Goal: Entertainment & Leisure: Consume media (video, audio)

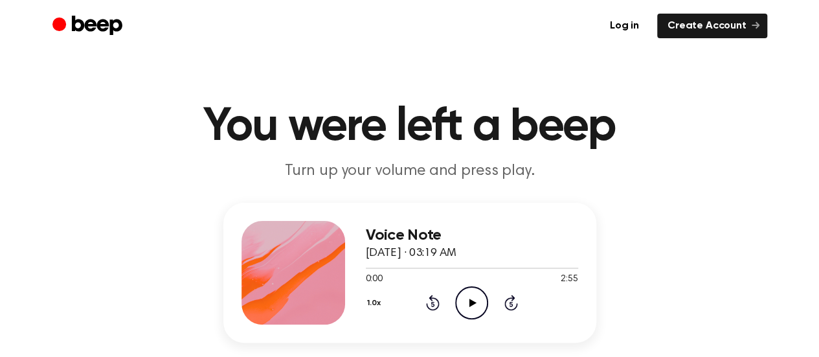
click at [471, 294] on icon "Play Audio" at bounding box center [471, 302] width 33 height 33
click at [407, 265] on div at bounding box center [472, 267] width 212 height 10
click at [471, 305] on icon "Pause Audio" at bounding box center [471, 302] width 33 height 33
click at [475, 297] on icon "Play Audio" at bounding box center [471, 302] width 33 height 33
click at [379, 268] on div at bounding box center [472, 267] width 212 height 10
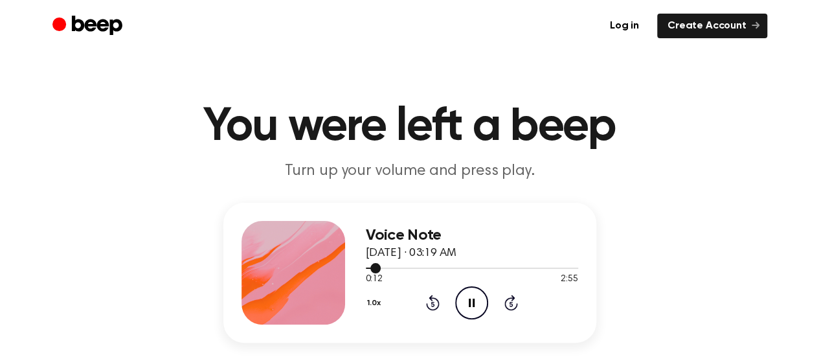
click at [385, 268] on div at bounding box center [472, 267] width 212 height 10
click at [397, 270] on div at bounding box center [472, 267] width 212 height 10
click at [404, 266] on div at bounding box center [472, 267] width 212 height 10
click at [470, 306] on icon at bounding box center [472, 302] width 6 height 8
click at [471, 304] on icon at bounding box center [472, 302] width 7 height 8
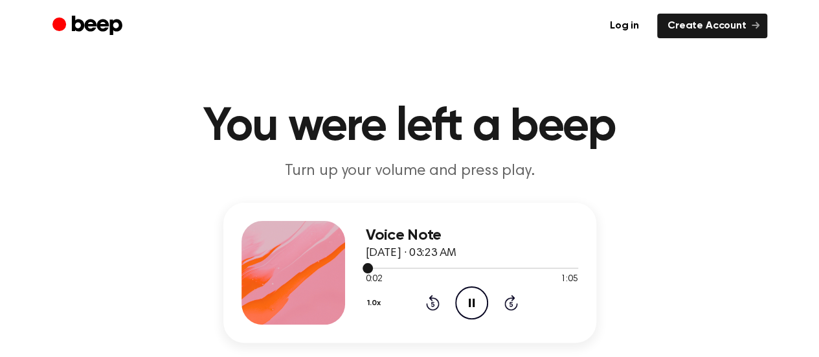
click at [375, 265] on div at bounding box center [472, 267] width 212 height 10
click at [386, 267] on div at bounding box center [472, 267] width 212 height 1
click at [466, 287] on icon "Pause Audio" at bounding box center [471, 302] width 33 height 33
